Goal: Information Seeking & Learning: Find specific page/section

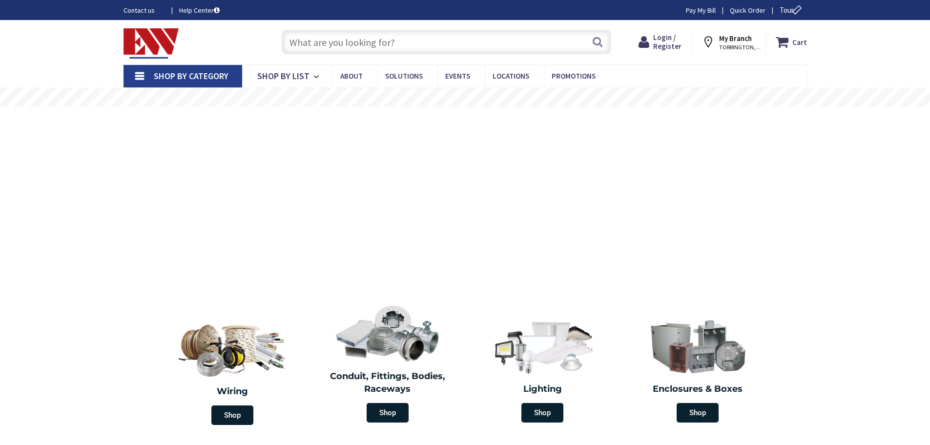
click at [344, 42] on input "text" at bounding box center [447, 42] width 330 height 24
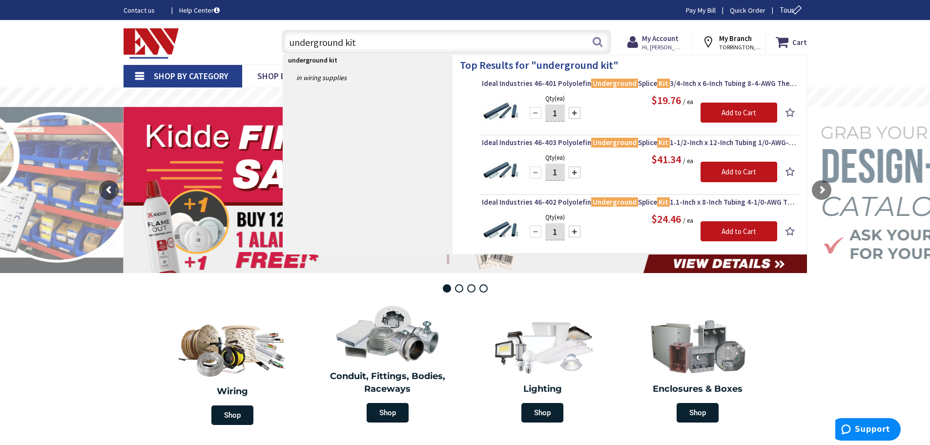
type input "underground kit"
click at [488, 112] on img at bounding box center [500, 111] width 37 height 37
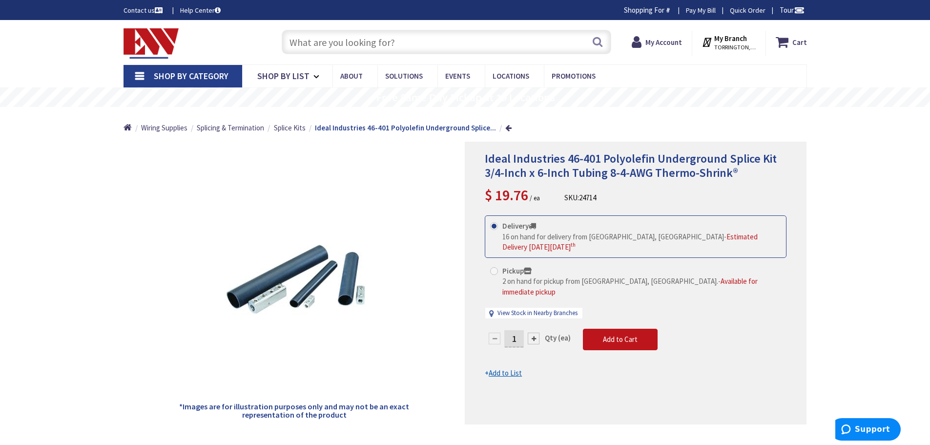
click at [351, 47] on input "text" at bounding box center [447, 42] width 330 height 24
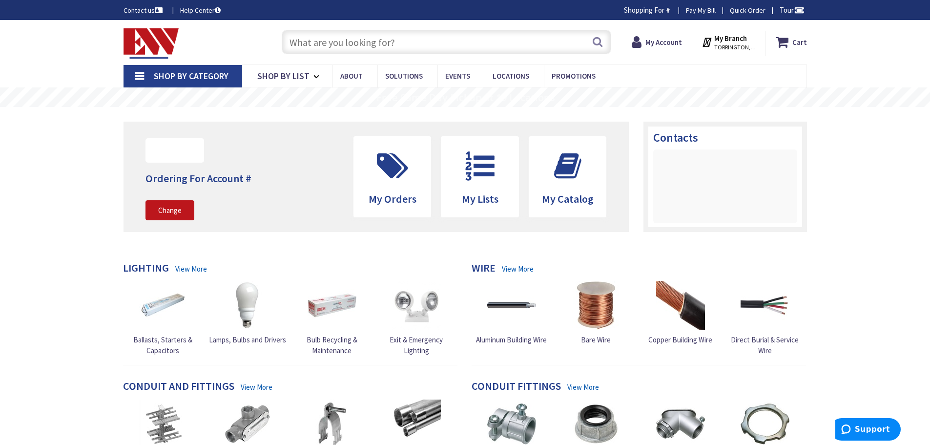
click at [322, 48] on input "text" at bounding box center [447, 42] width 330 height 24
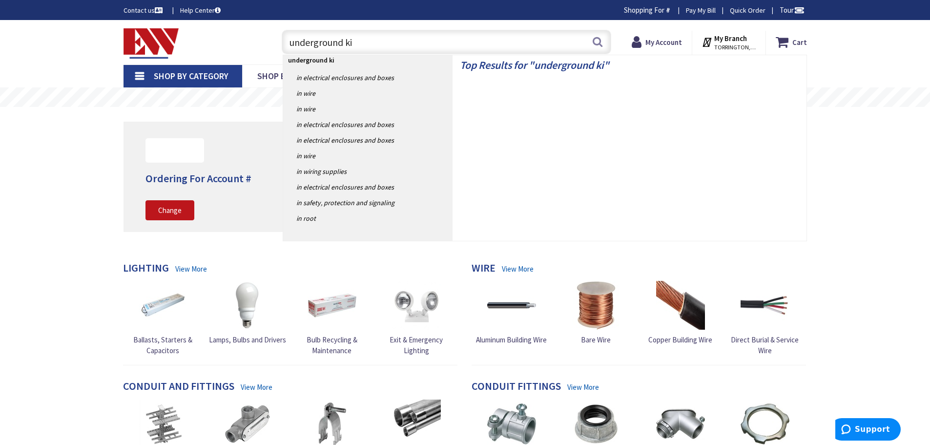
type input "underground kit"
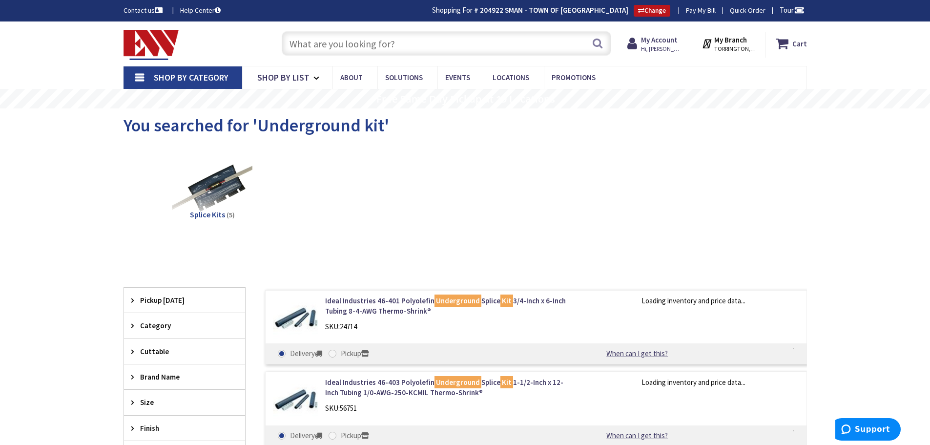
click at [212, 212] on span "Splice Kits" at bounding box center [207, 215] width 35 height 10
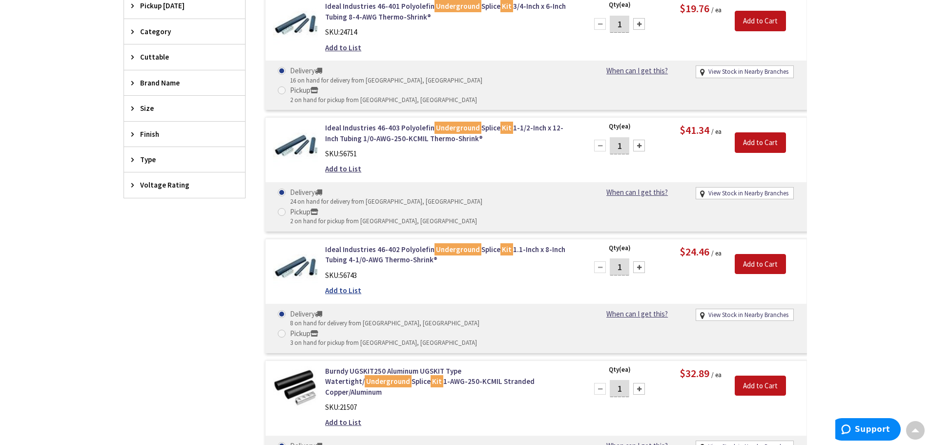
scroll to position [416, 0]
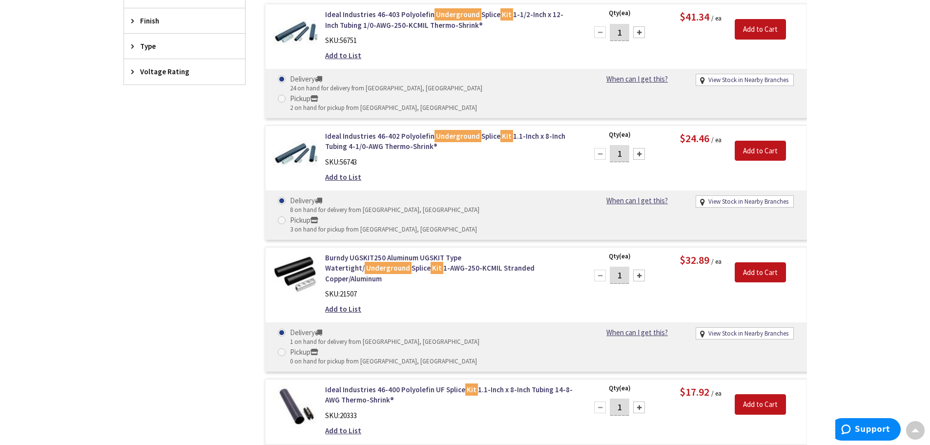
click at [299, 384] on img at bounding box center [295, 406] width 45 height 45
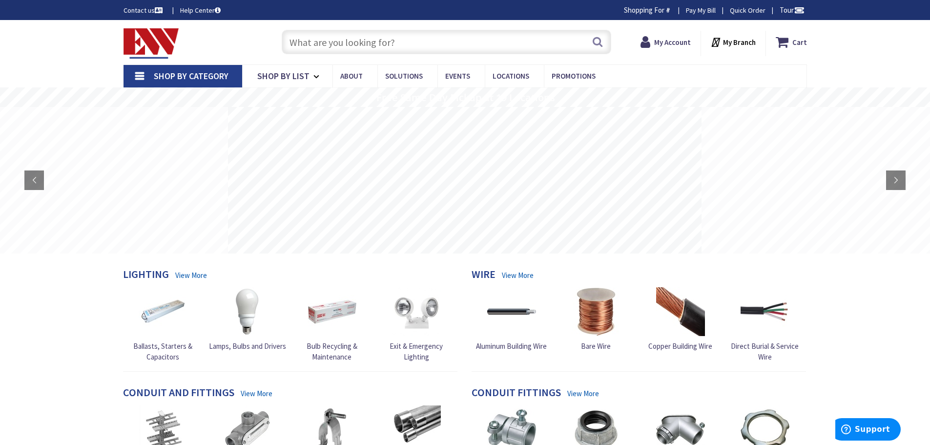
click at [319, 39] on input "text" at bounding box center [447, 42] width 330 height 24
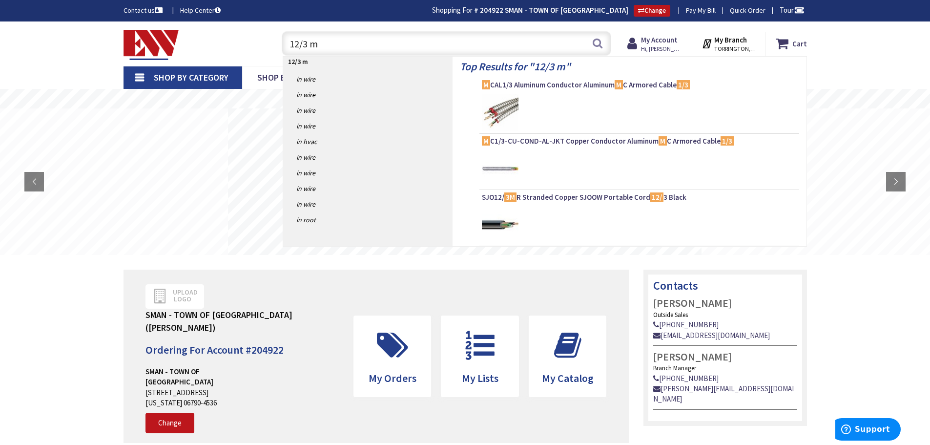
type input "12/3 mc"
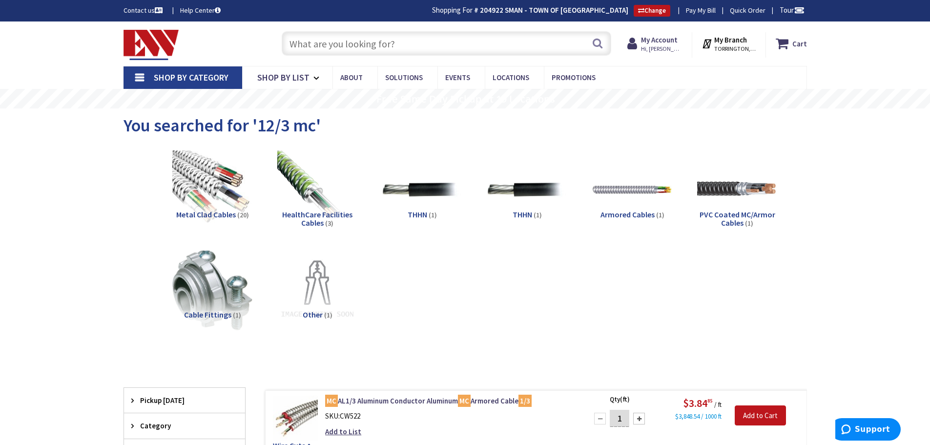
click at [334, 45] on input "text" at bounding box center [447, 43] width 330 height 24
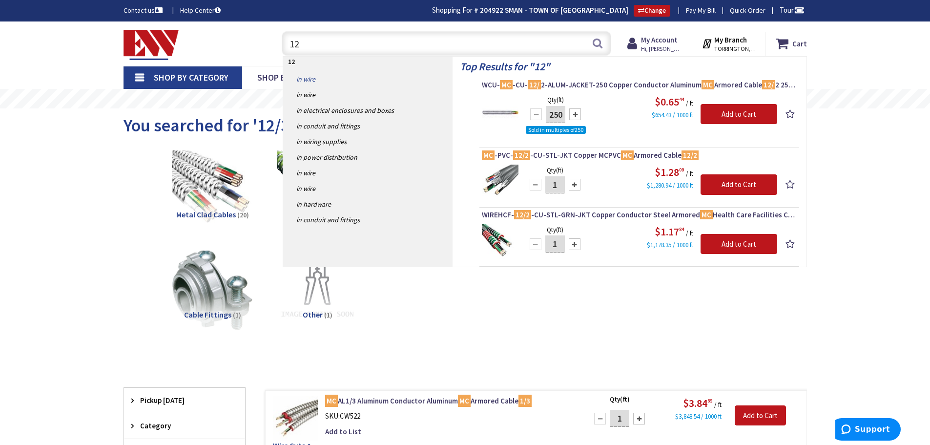
type input "1"
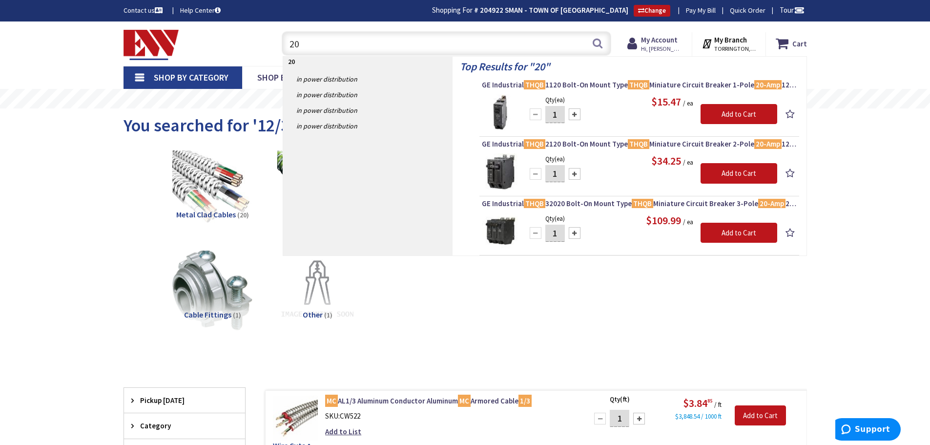
type input "2"
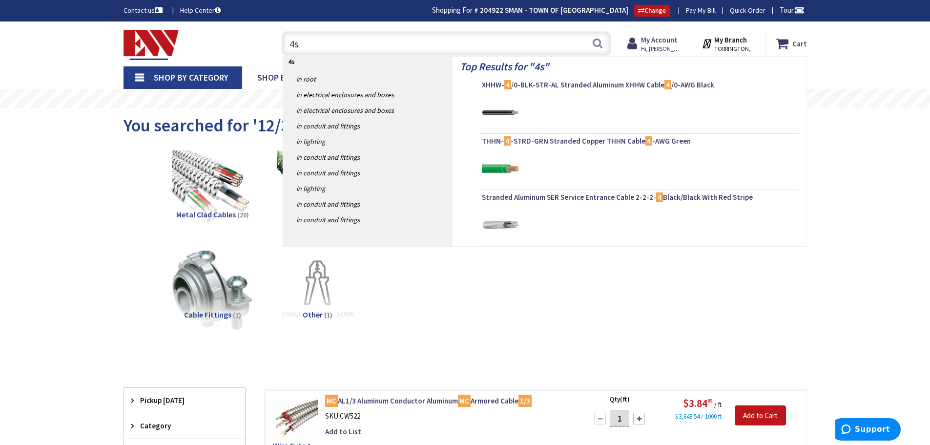
type input "4sq"
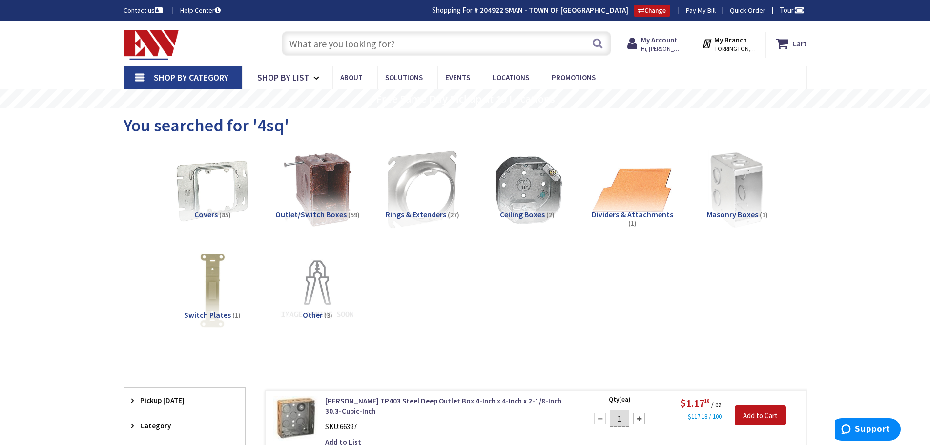
click at [351, 42] on input "text" at bounding box center [447, 43] width 330 height 24
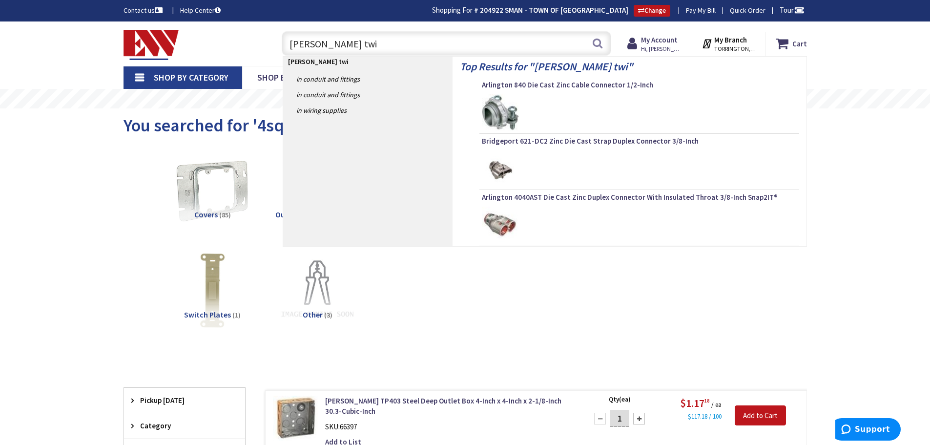
type input "[PERSON_NAME] twin"
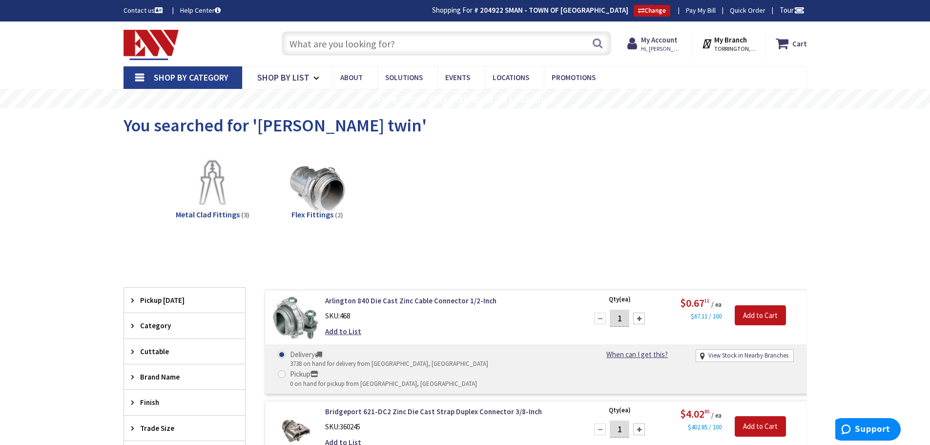
click at [349, 42] on input "text" at bounding box center [447, 43] width 330 height 24
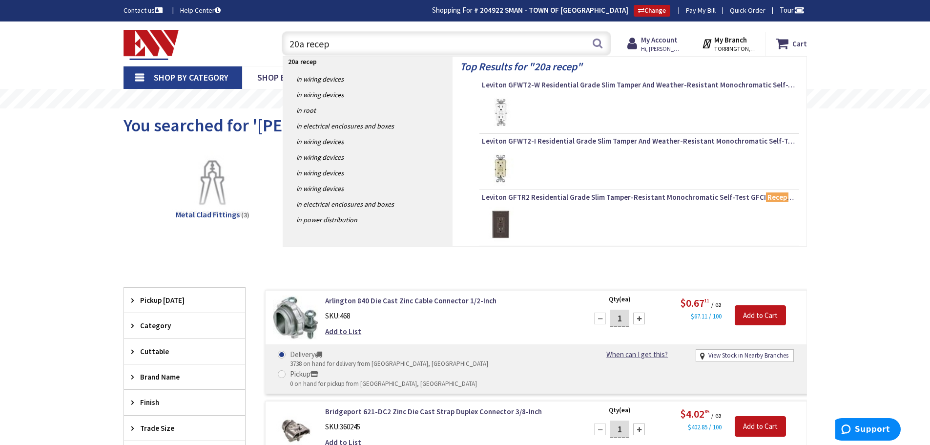
type input "20a recept"
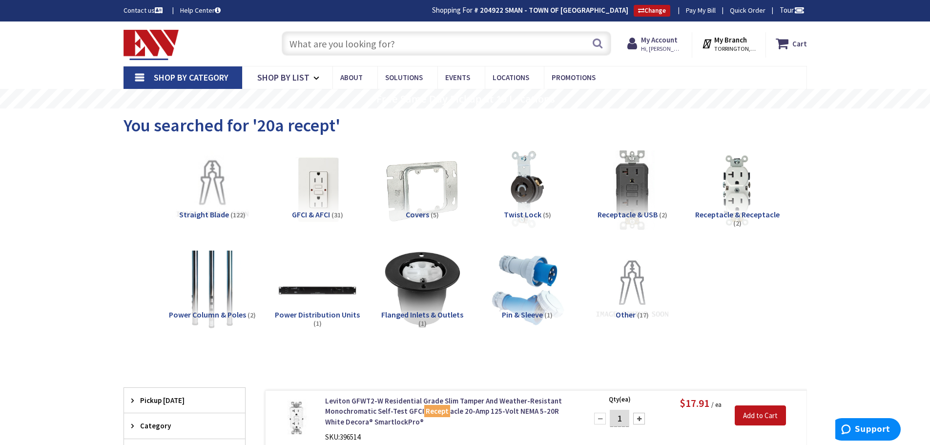
click at [308, 42] on input "text" at bounding box center [447, 43] width 330 height 24
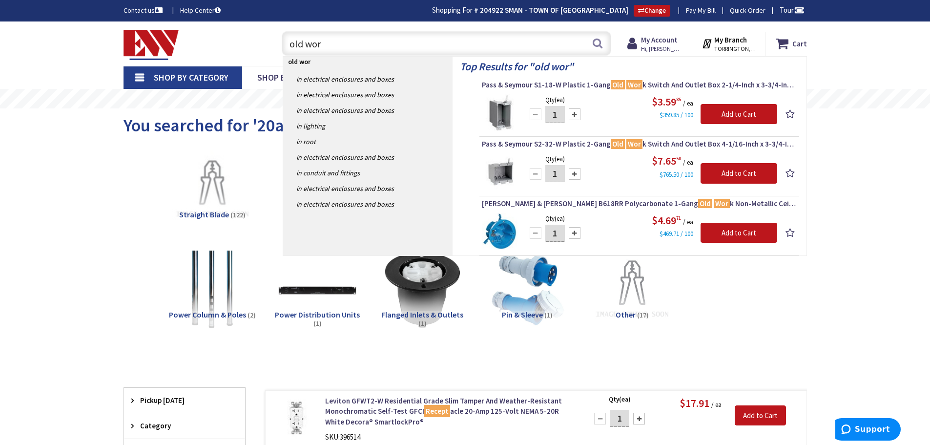
type input "old work"
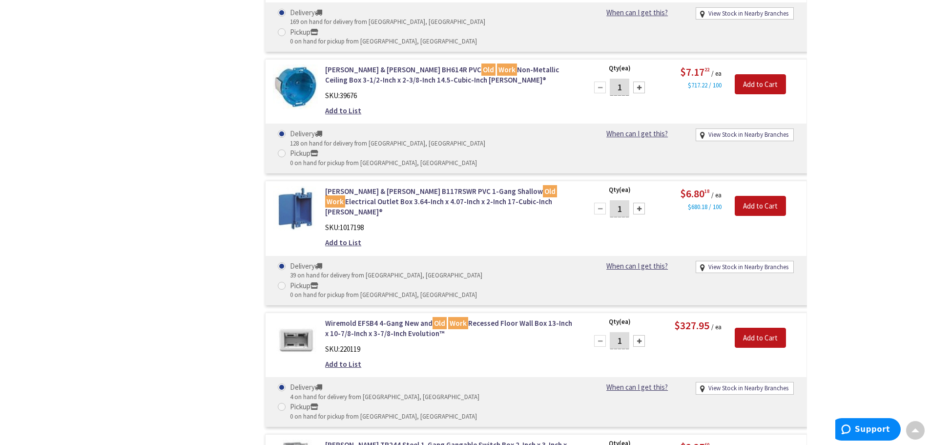
scroll to position [1710, 0]
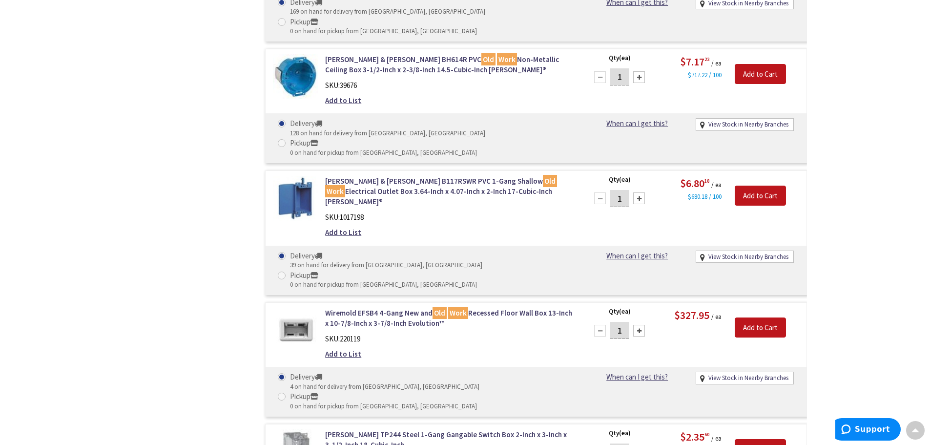
click at [286, 429] on img at bounding box center [295, 451] width 45 height 45
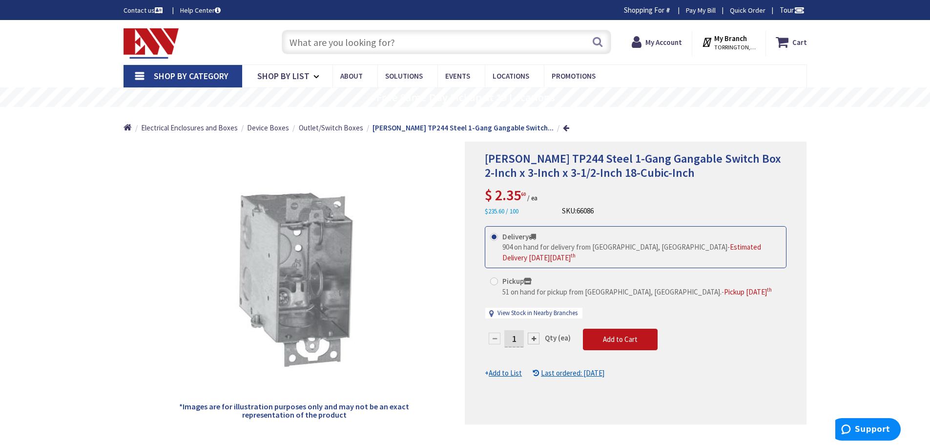
click at [345, 45] on input "text" at bounding box center [447, 42] width 330 height 24
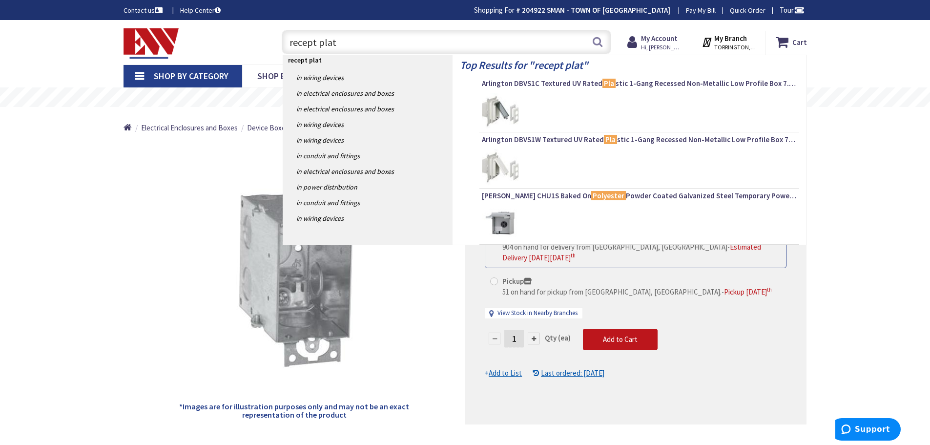
type input "recept plate"
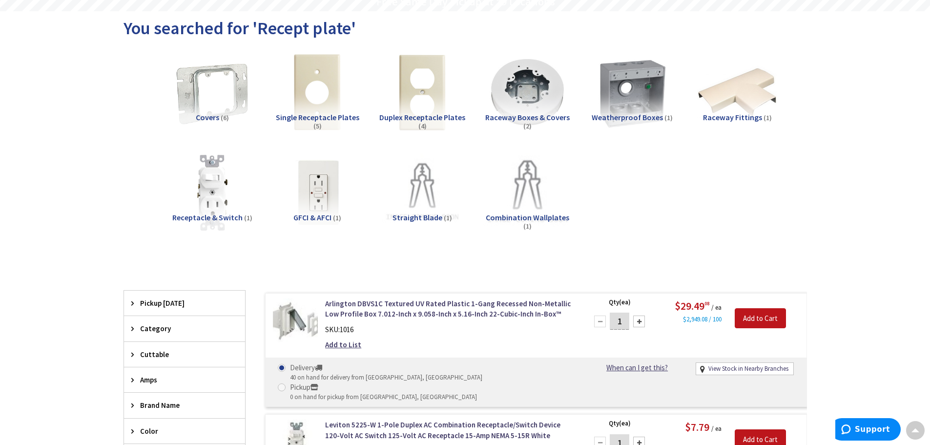
scroll to position [17, 0]
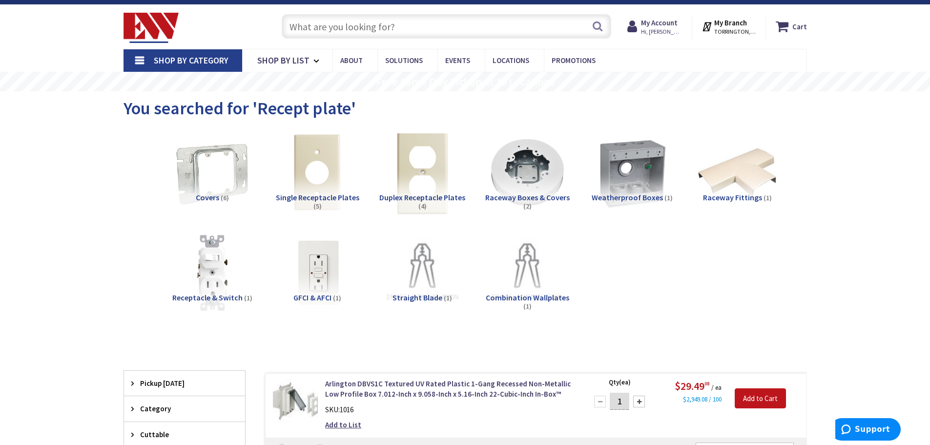
click at [422, 170] on img at bounding box center [422, 172] width 88 height 88
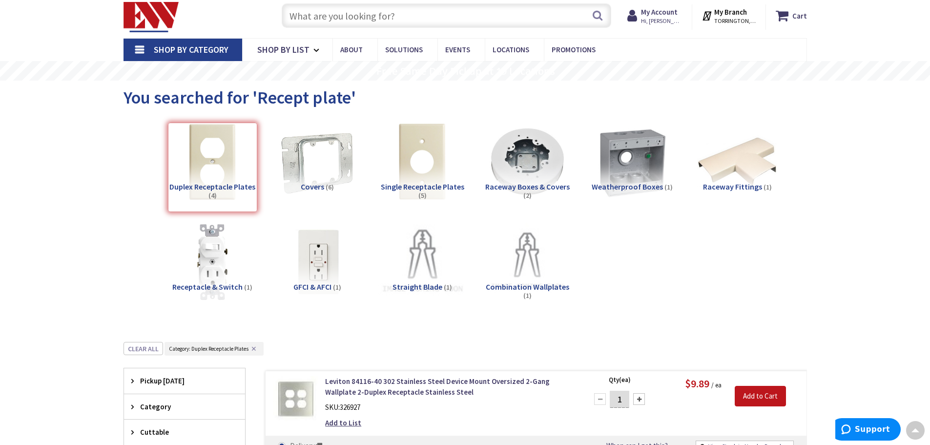
scroll to position [0, 0]
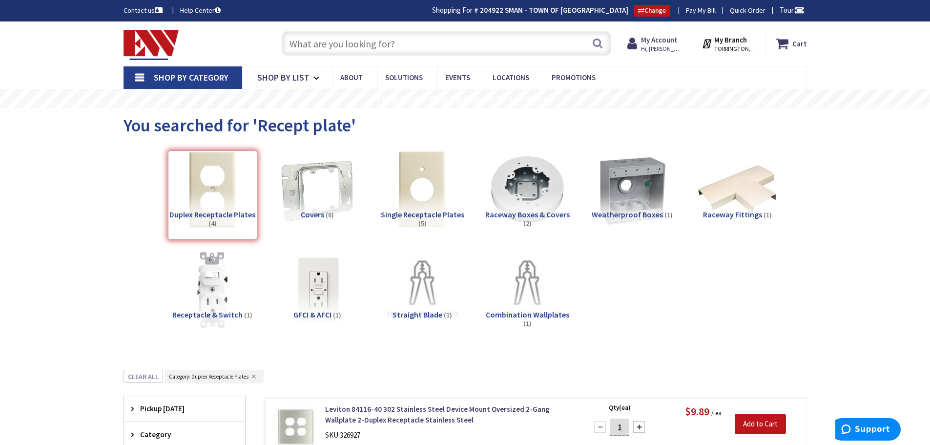
click at [321, 42] on input "text" at bounding box center [447, 43] width 330 height 24
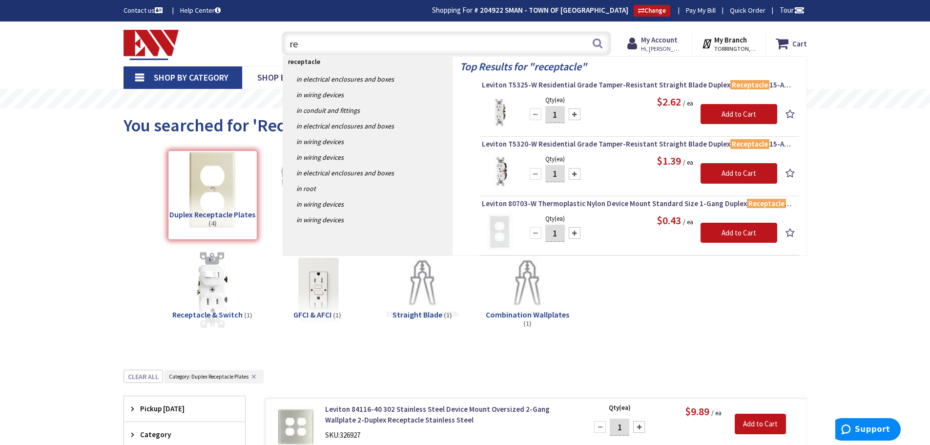
type input "r"
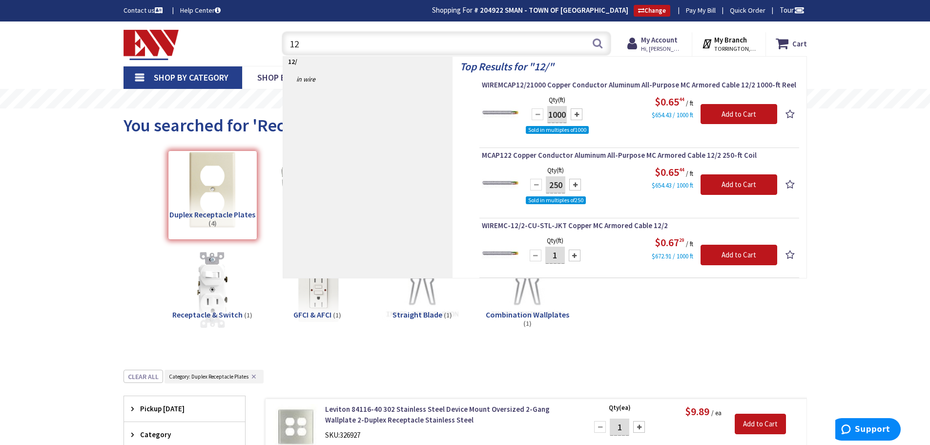
type input "1"
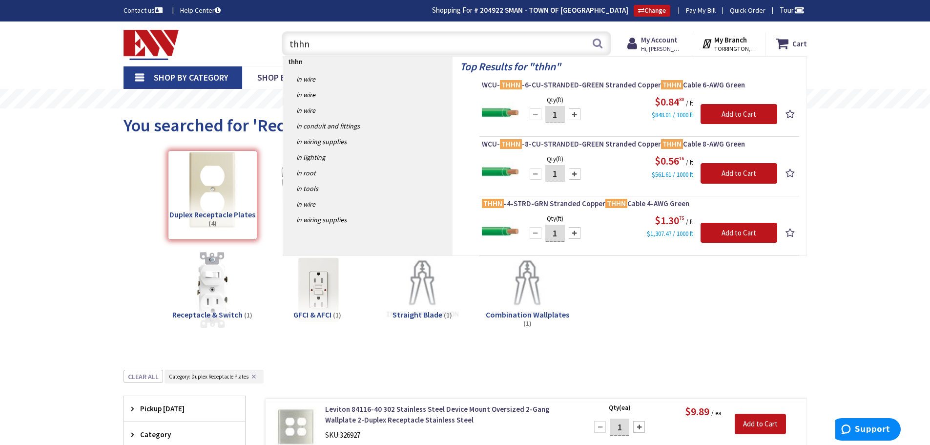
type input "thhn6"
